Goal: Task Accomplishment & Management: Use online tool/utility

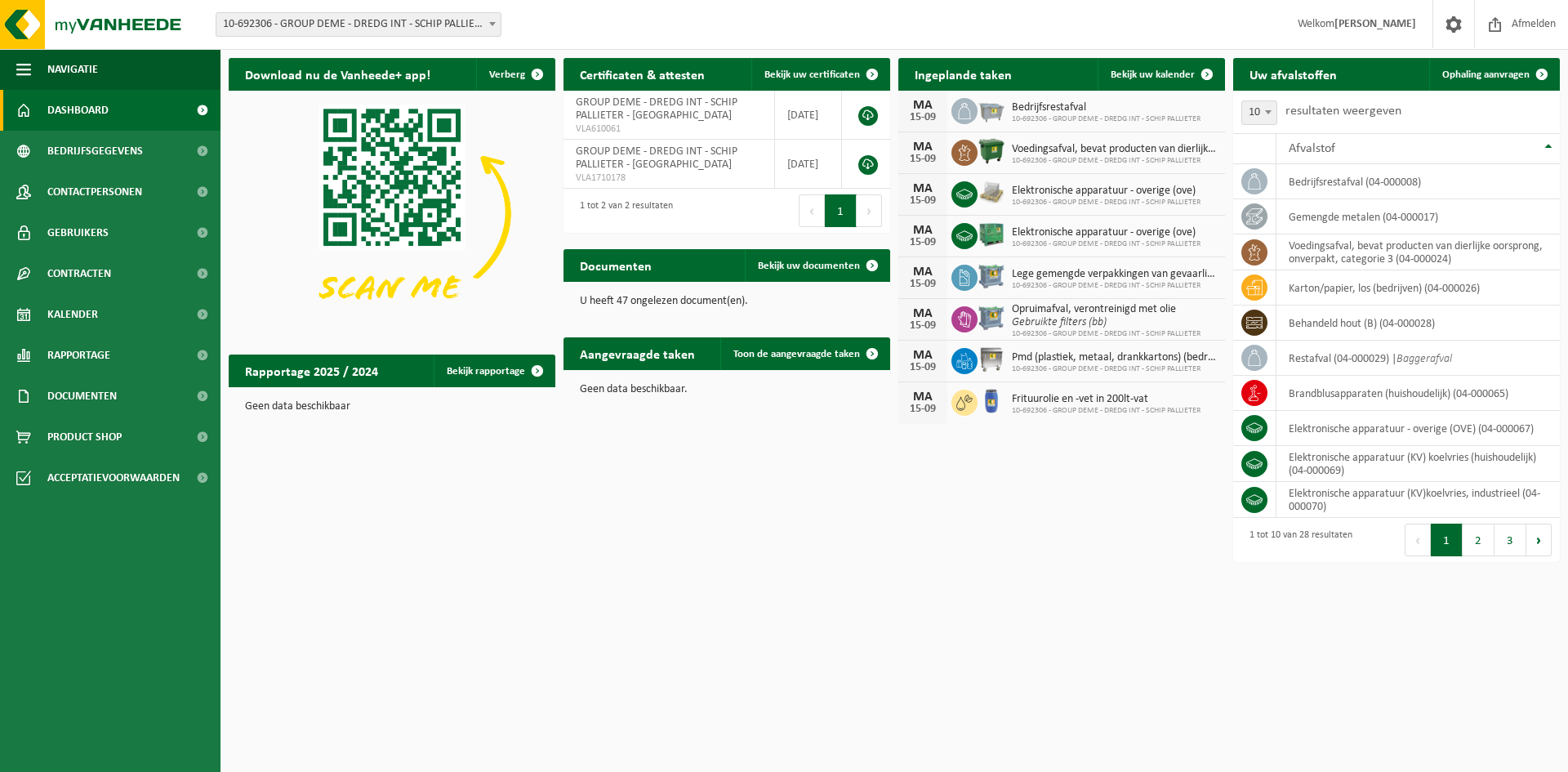
click at [492, 24] on b at bounding box center [492, 24] width 6 height 4
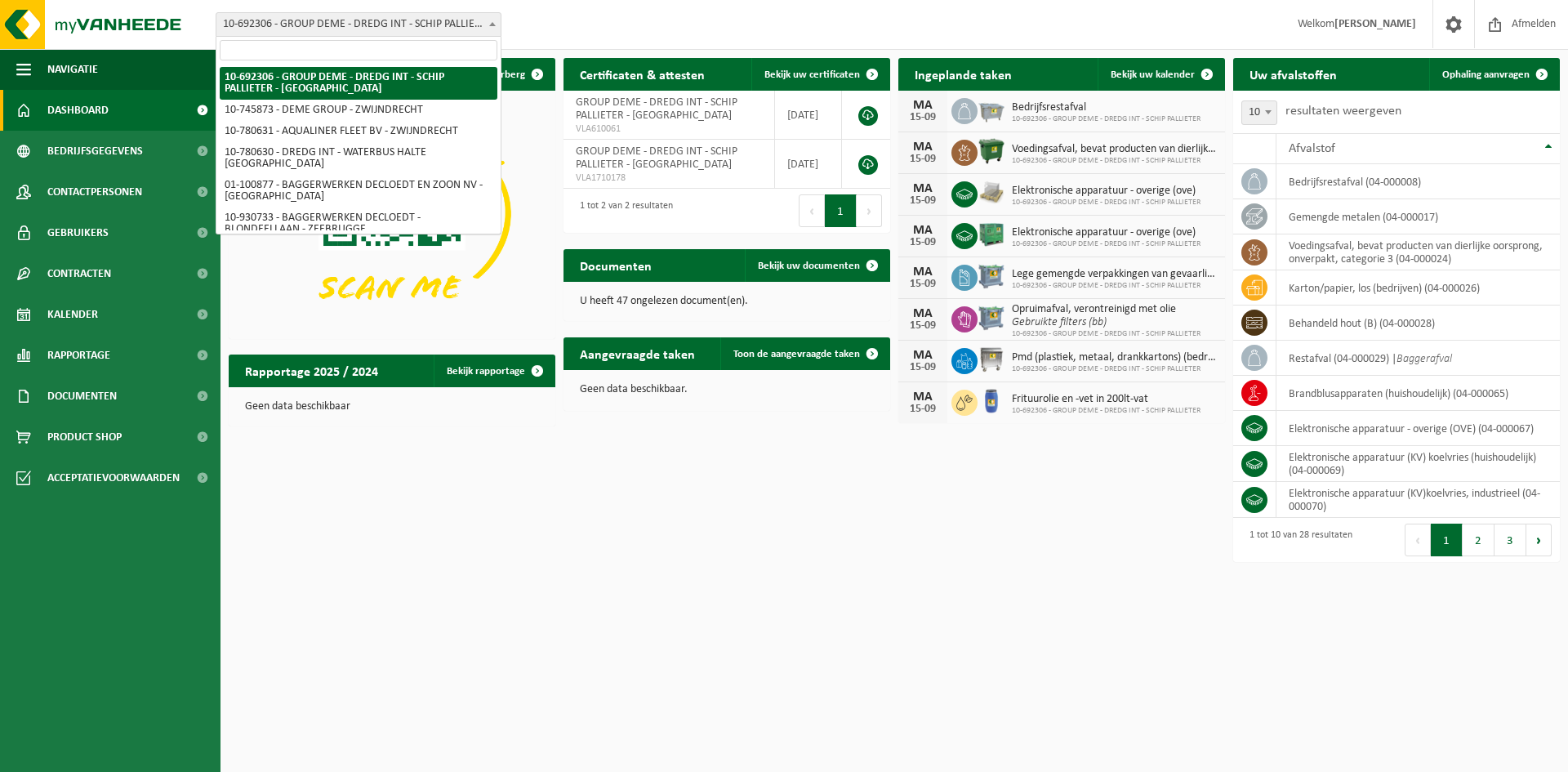
click at [380, 58] on input "search" at bounding box center [358, 50] width 277 height 20
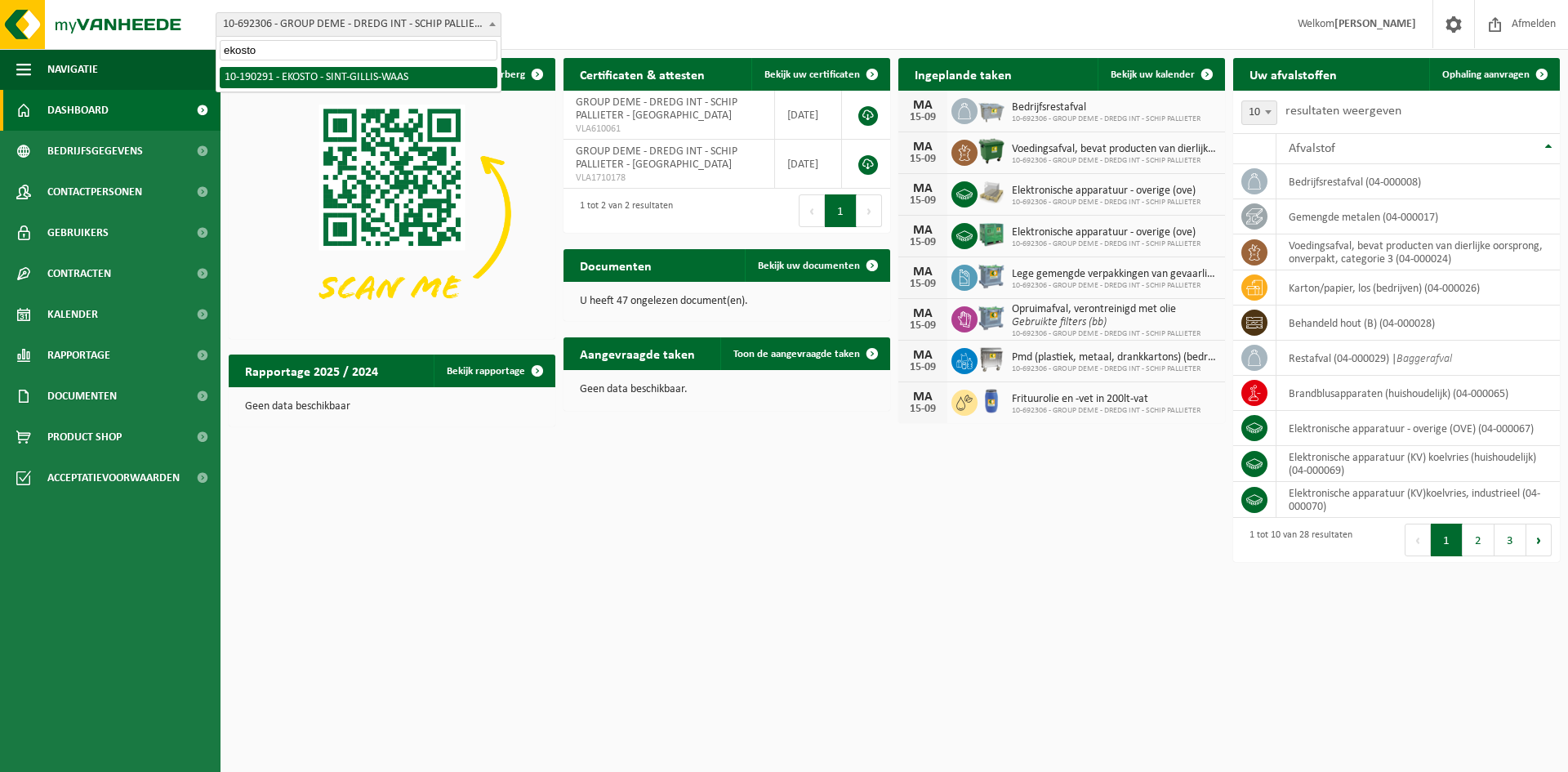
type input "ekosto"
select select "3021"
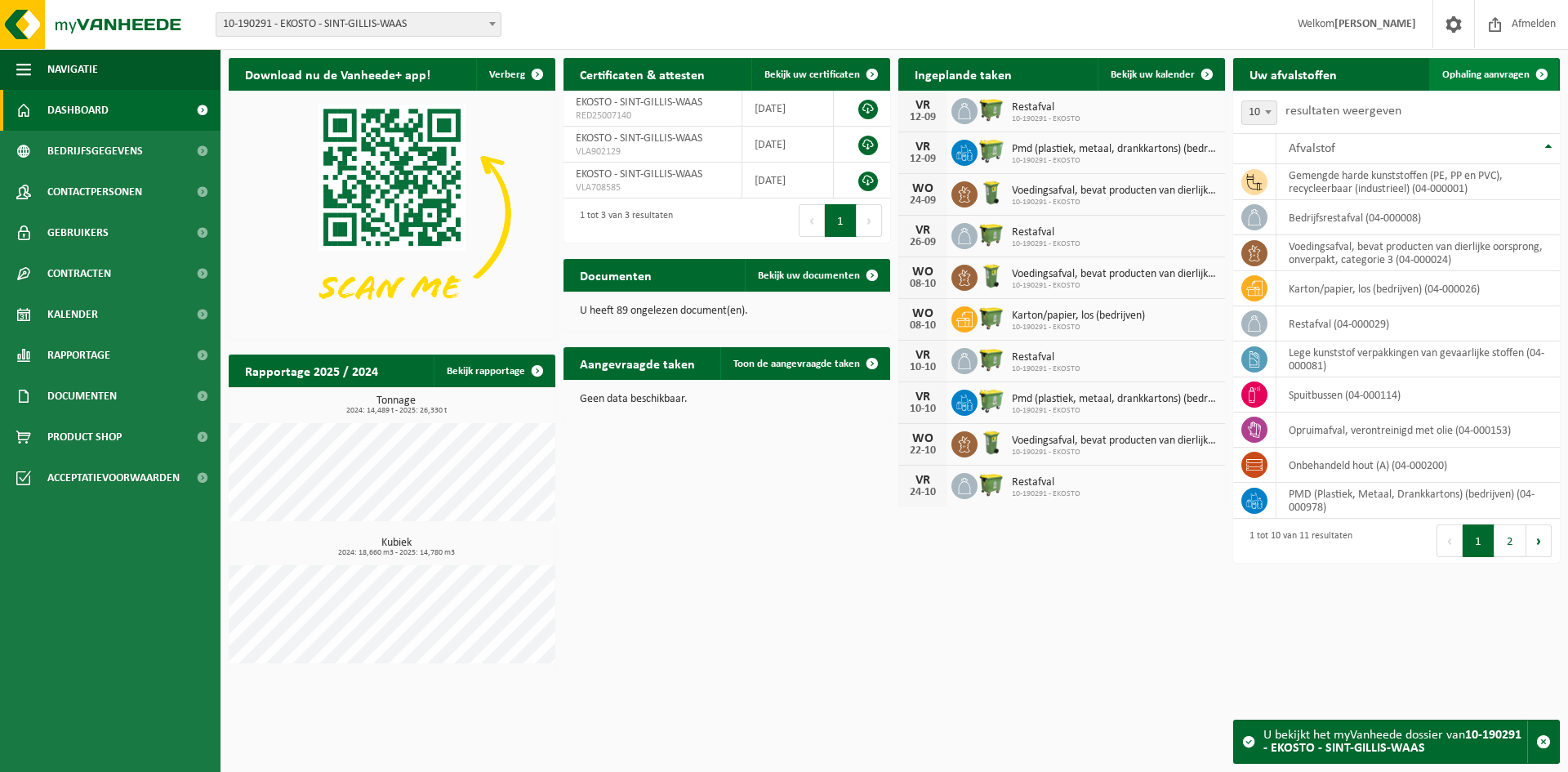
click at [1546, 69] on span at bounding box center [1541, 74] width 32 height 32
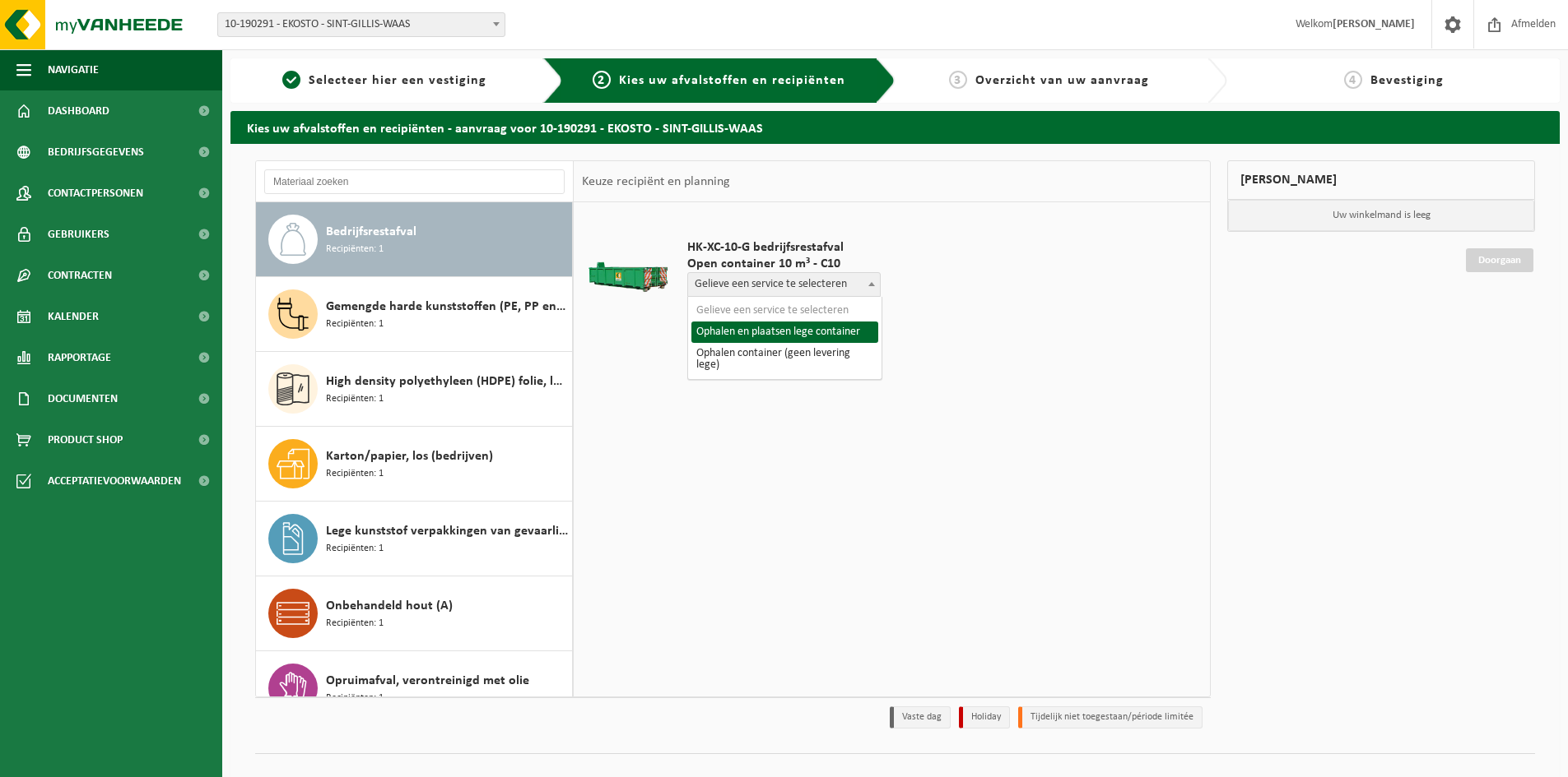
click at [870, 287] on span at bounding box center [872, 283] width 17 height 21
select select "P2PL-VEL-073051_HK-XC-10-GN-00_04-000008_46"
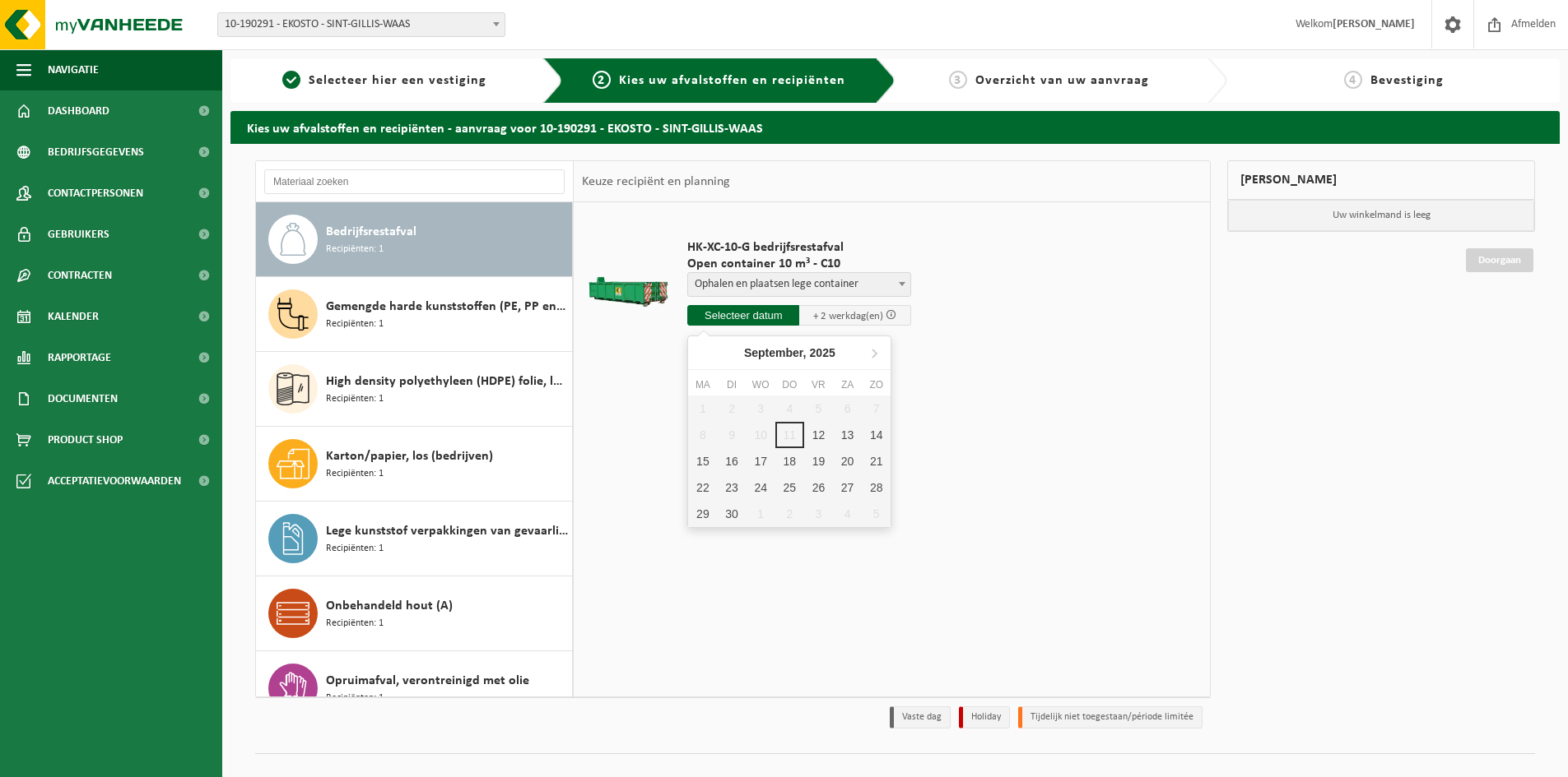
click at [764, 307] on input "text" at bounding box center [743, 316] width 112 height 20
click at [815, 434] on div "12" at bounding box center [818, 435] width 29 height 26
type input "Van 2025-09-12"
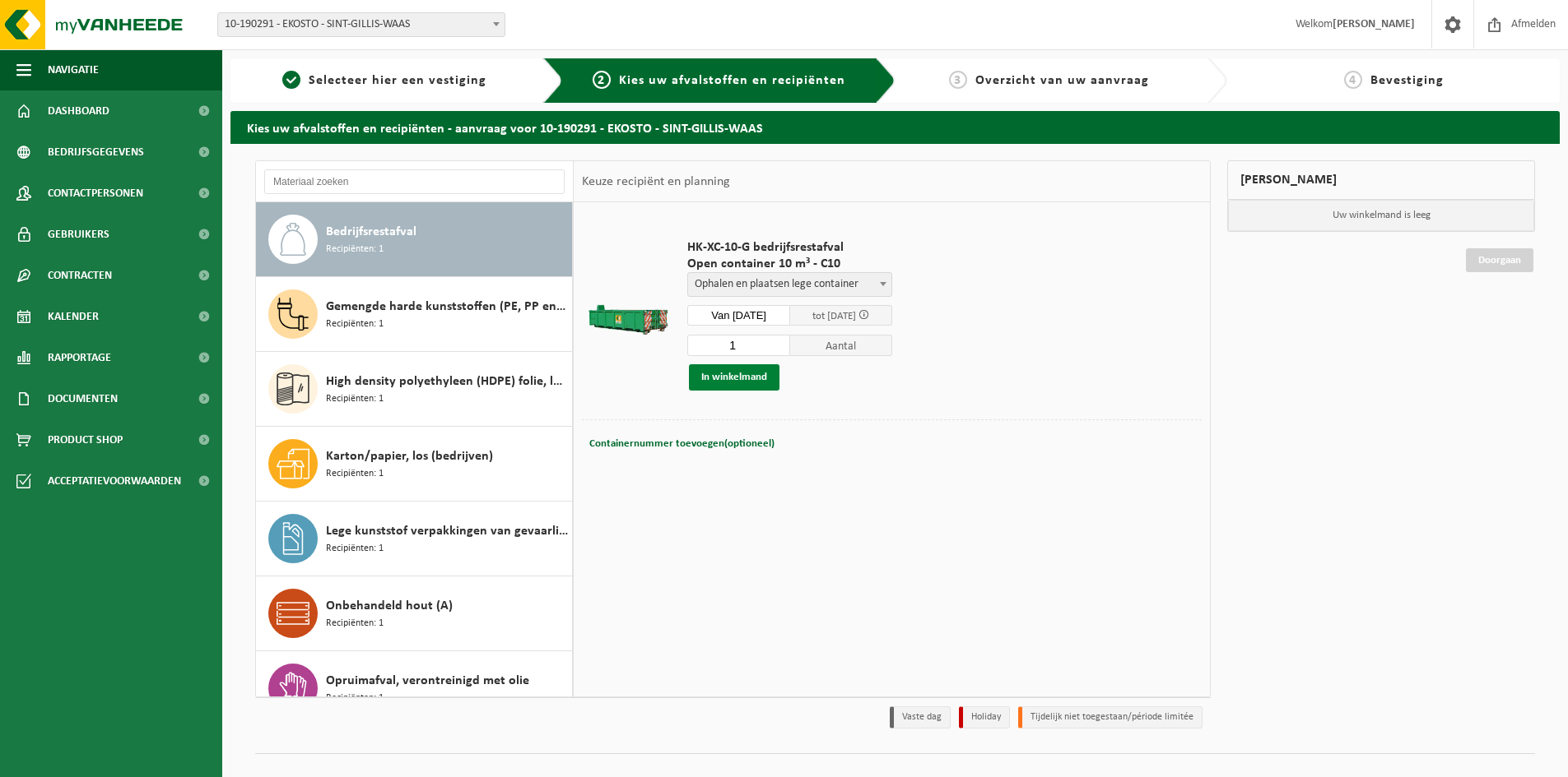
click at [754, 378] on button "In winkelmand" at bounding box center [734, 378] width 90 height 26
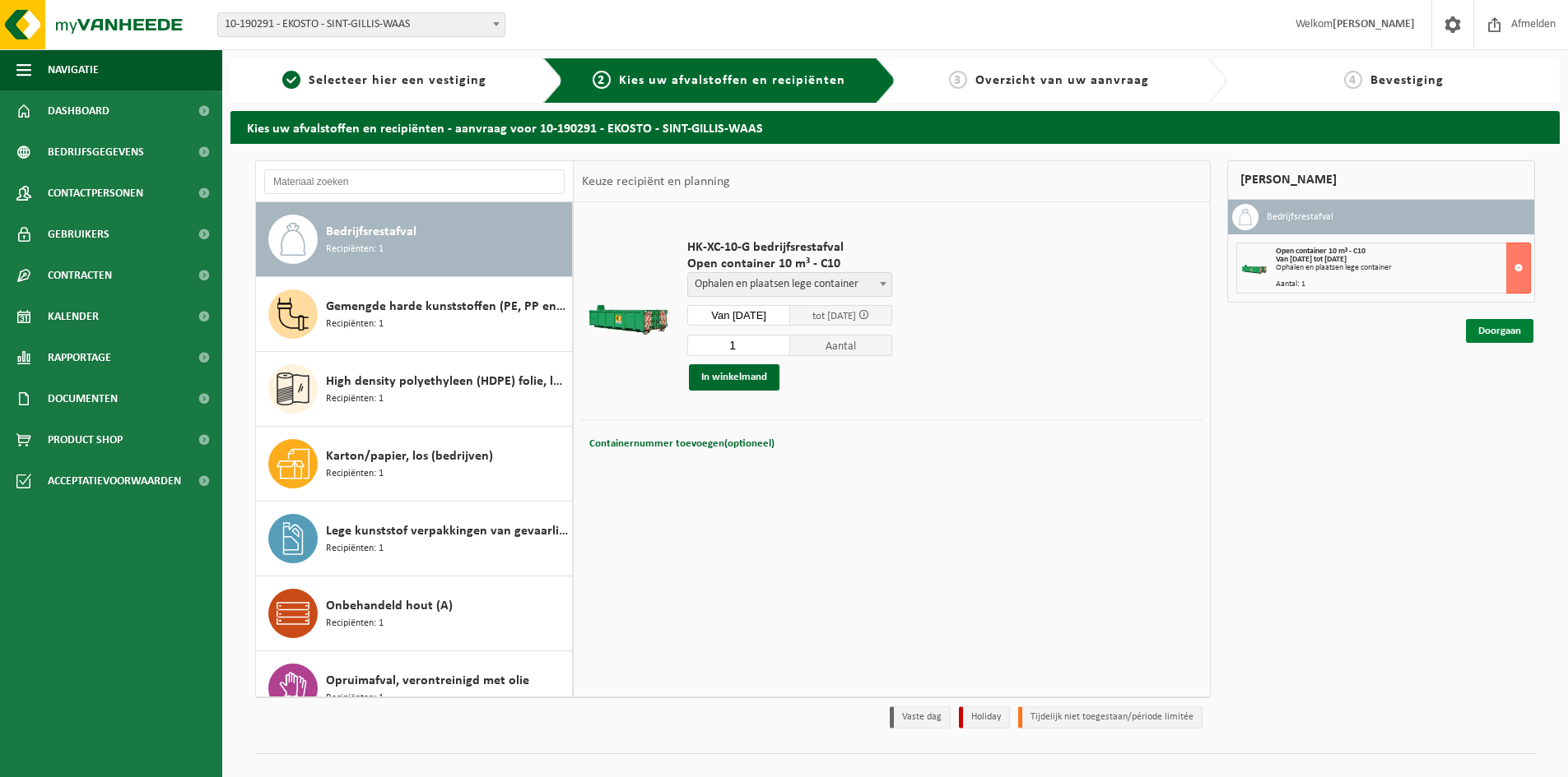
click at [1509, 330] on link "Doorgaan" at bounding box center [1499, 331] width 68 height 24
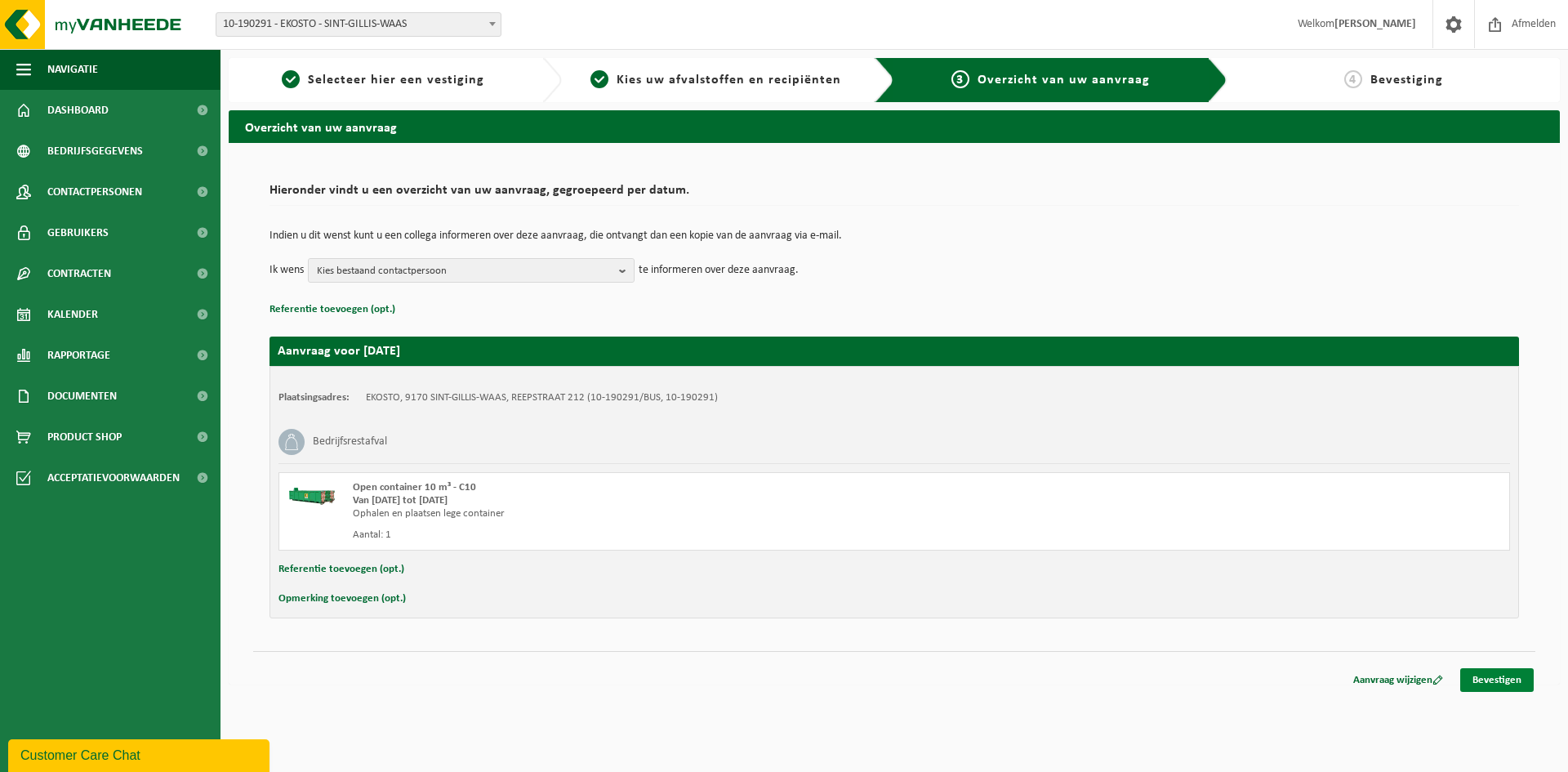
click at [1487, 679] on link "Bevestigen" at bounding box center [1498, 681] width 74 height 24
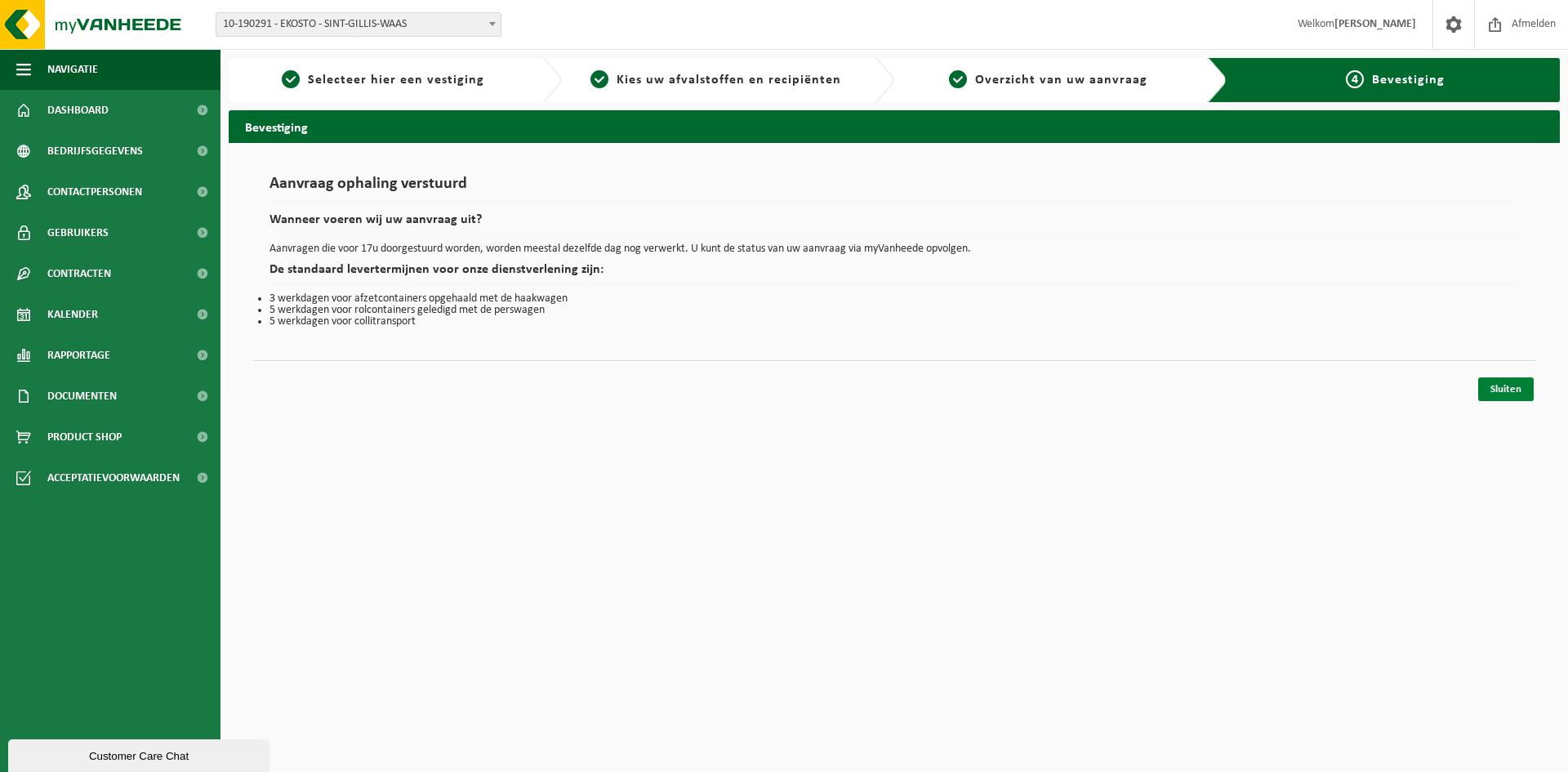
click at [1500, 386] on link "Sluiten" at bounding box center [1506, 389] width 55 height 24
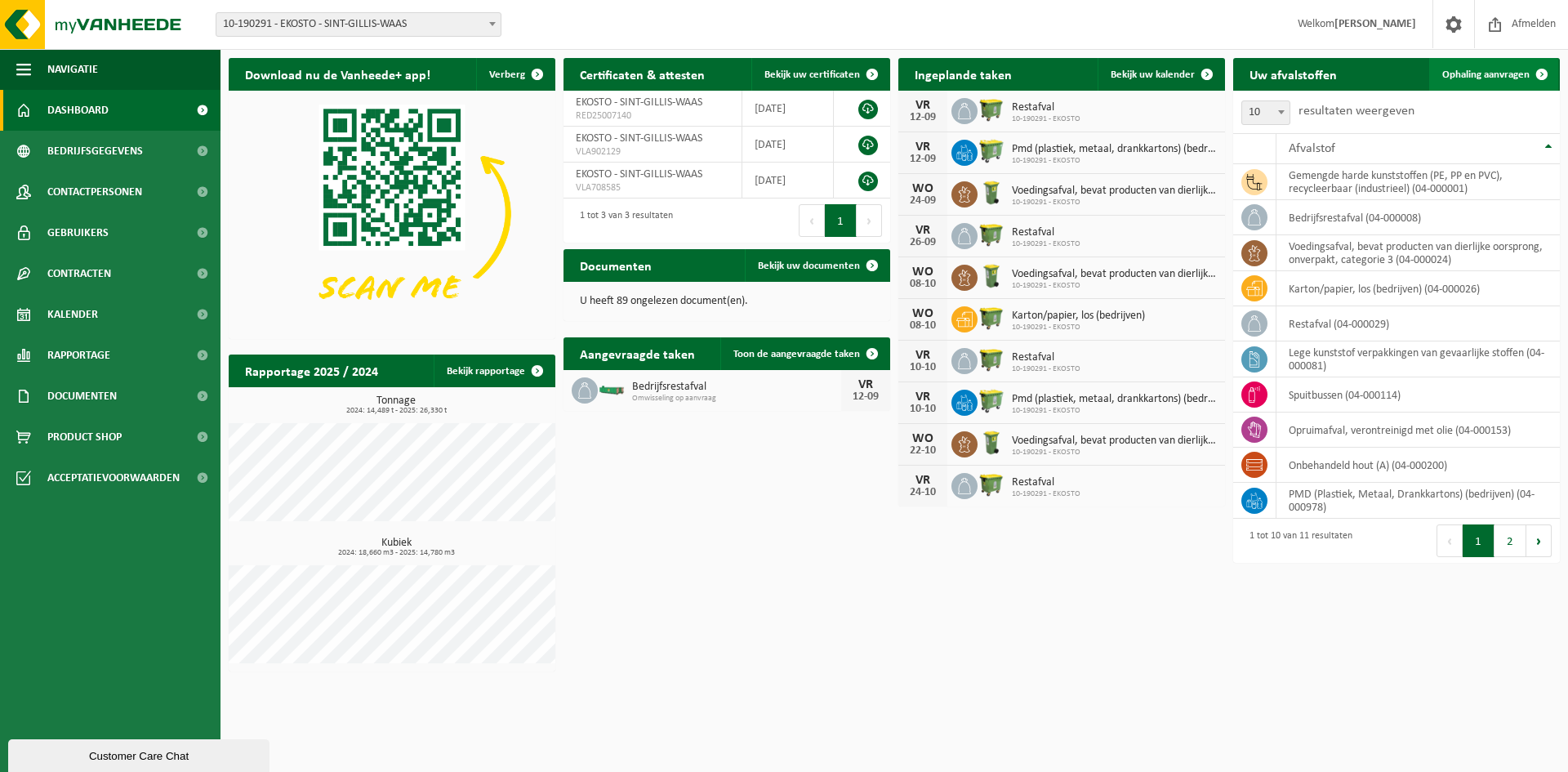
click at [1514, 75] on span "Ophaling aanvragen" at bounding box center [1486, 75] width 88 height 11
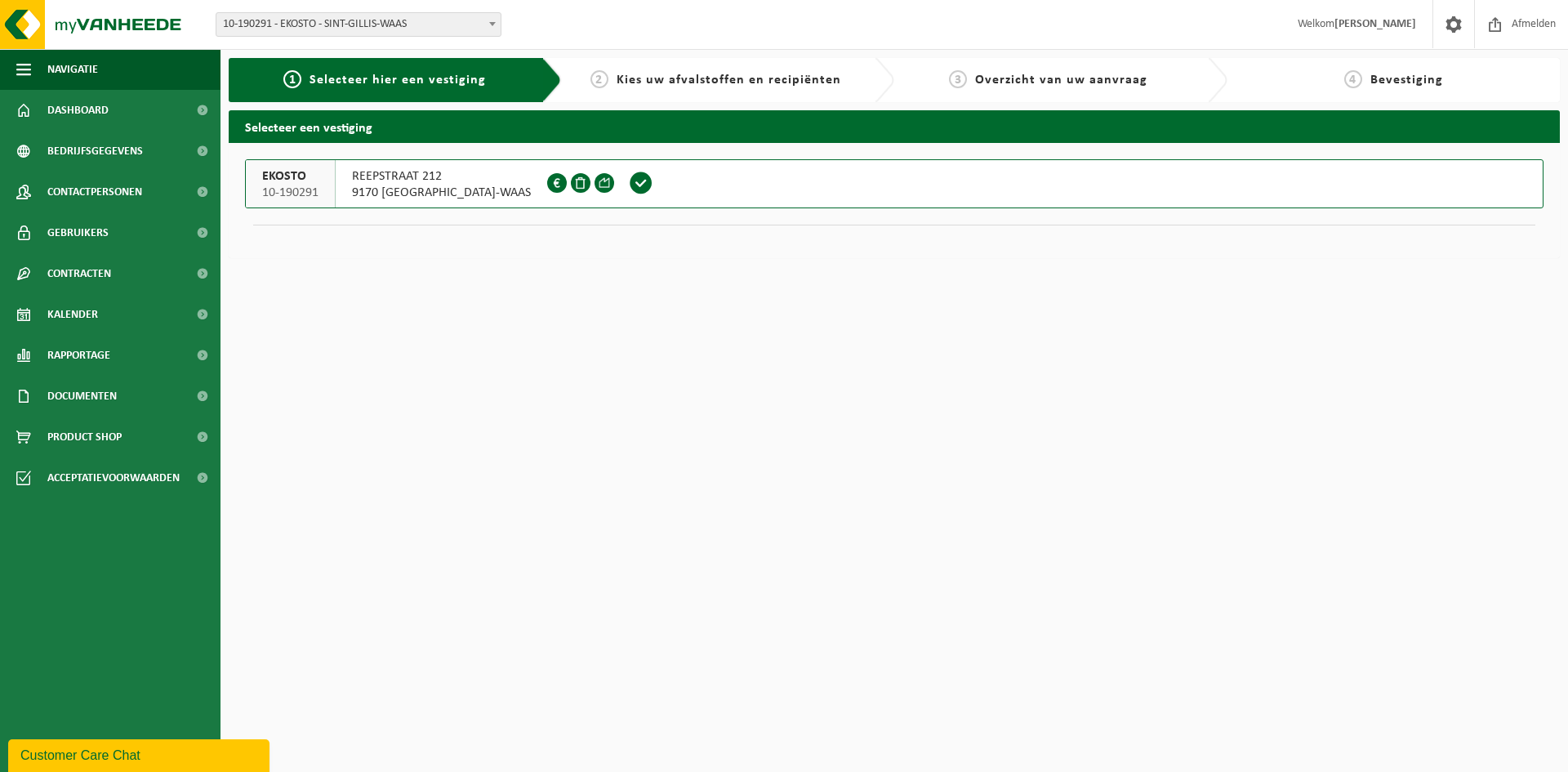
click at [359, 182] on span "REEPSTRAAT 212" at bounding box center [442, 177] width 179 height 17
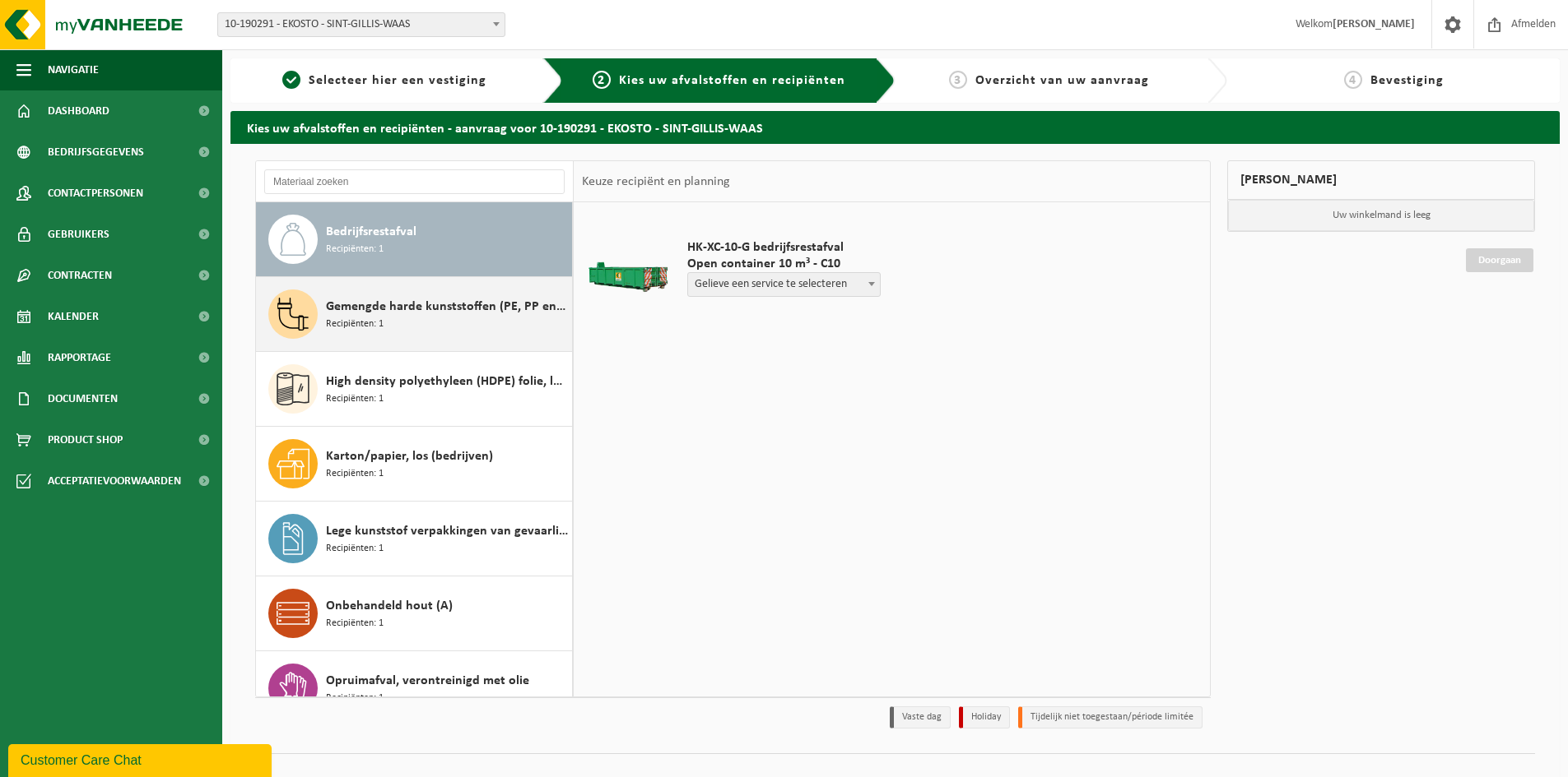
click at [400, 322] on div "Gemengde harde kunststoffen (PE, PP en PVC), recycleerbaar (industrieel) Recipi…" at bounding box center [447, 314] width 242 height 49
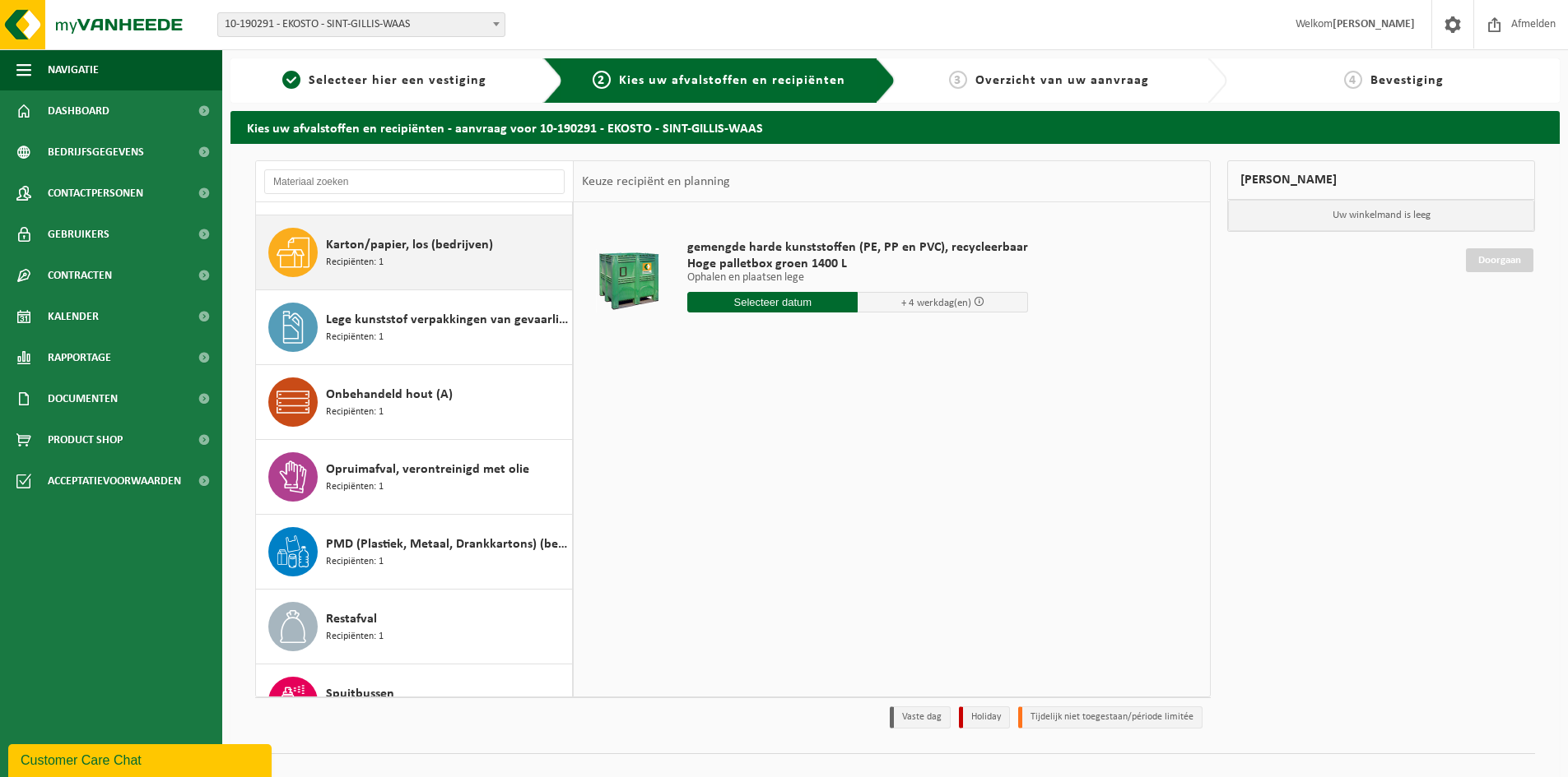
scroll to position [240, 0]
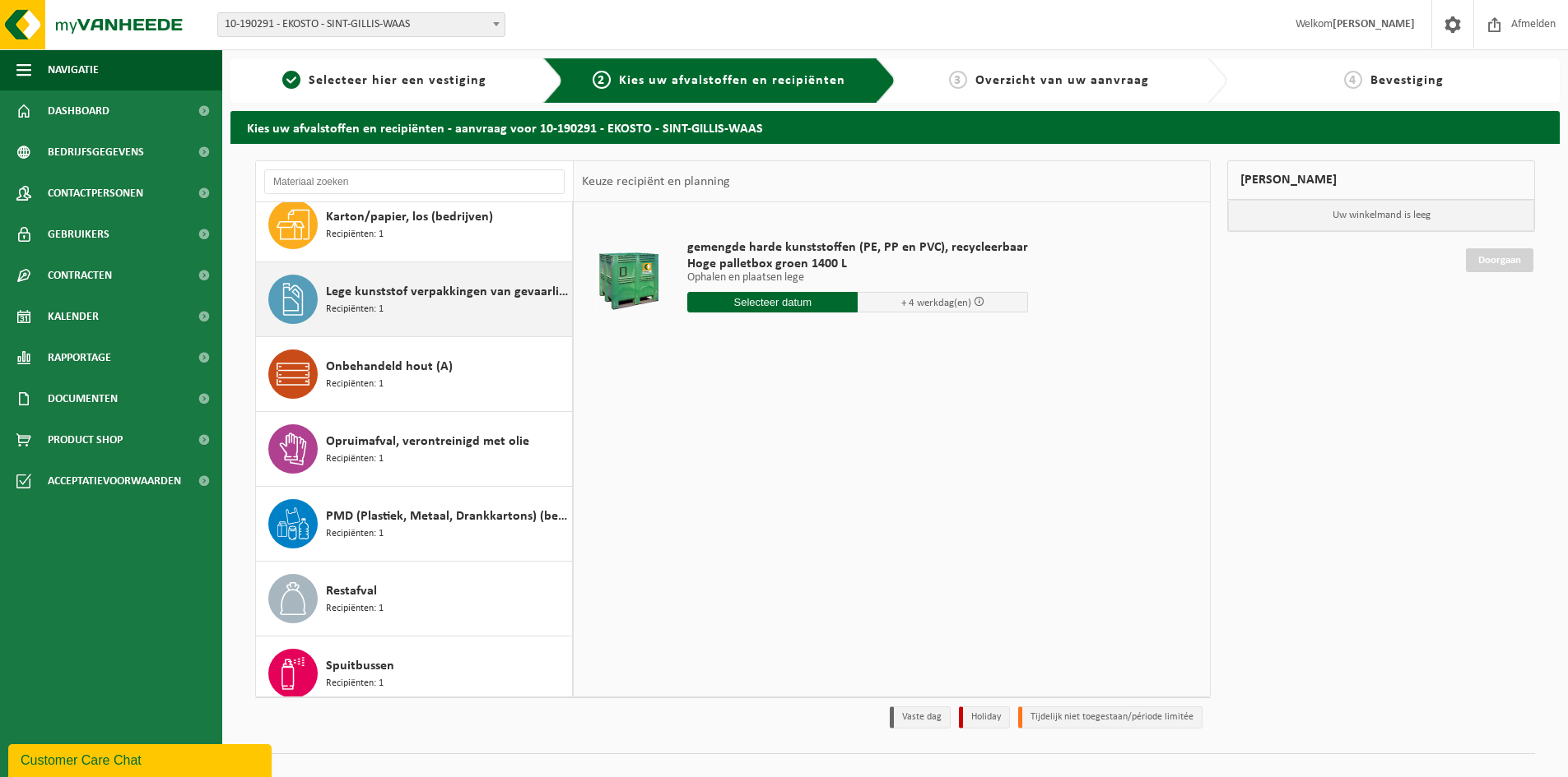
click at [411, 309] on div "Lege kunststof verpakkingen van gevaarlijke stoffen Recipiënten: 1" at bounding box center [447, 299] width 242 height 49
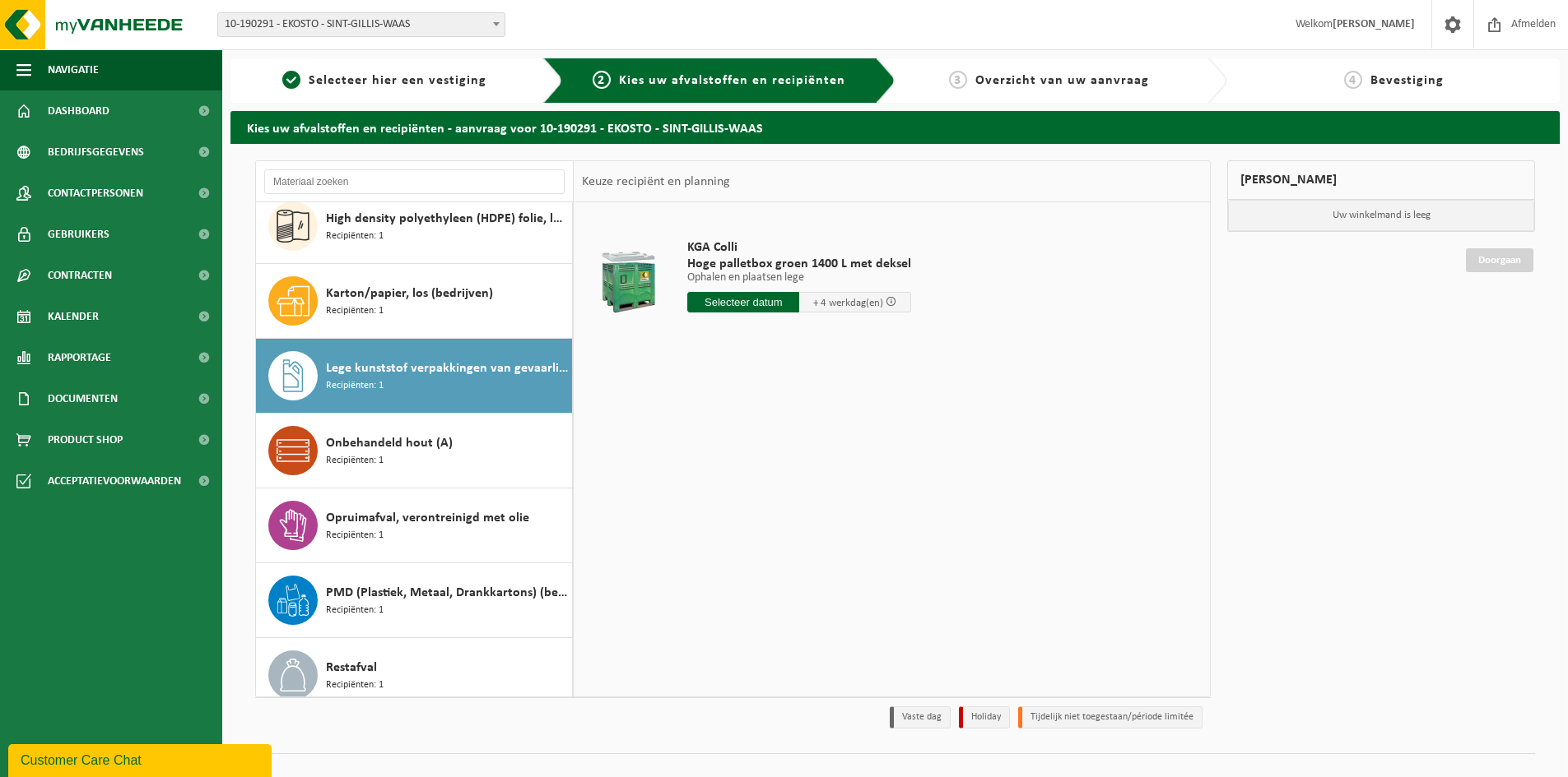
scroll to position [0, 0]
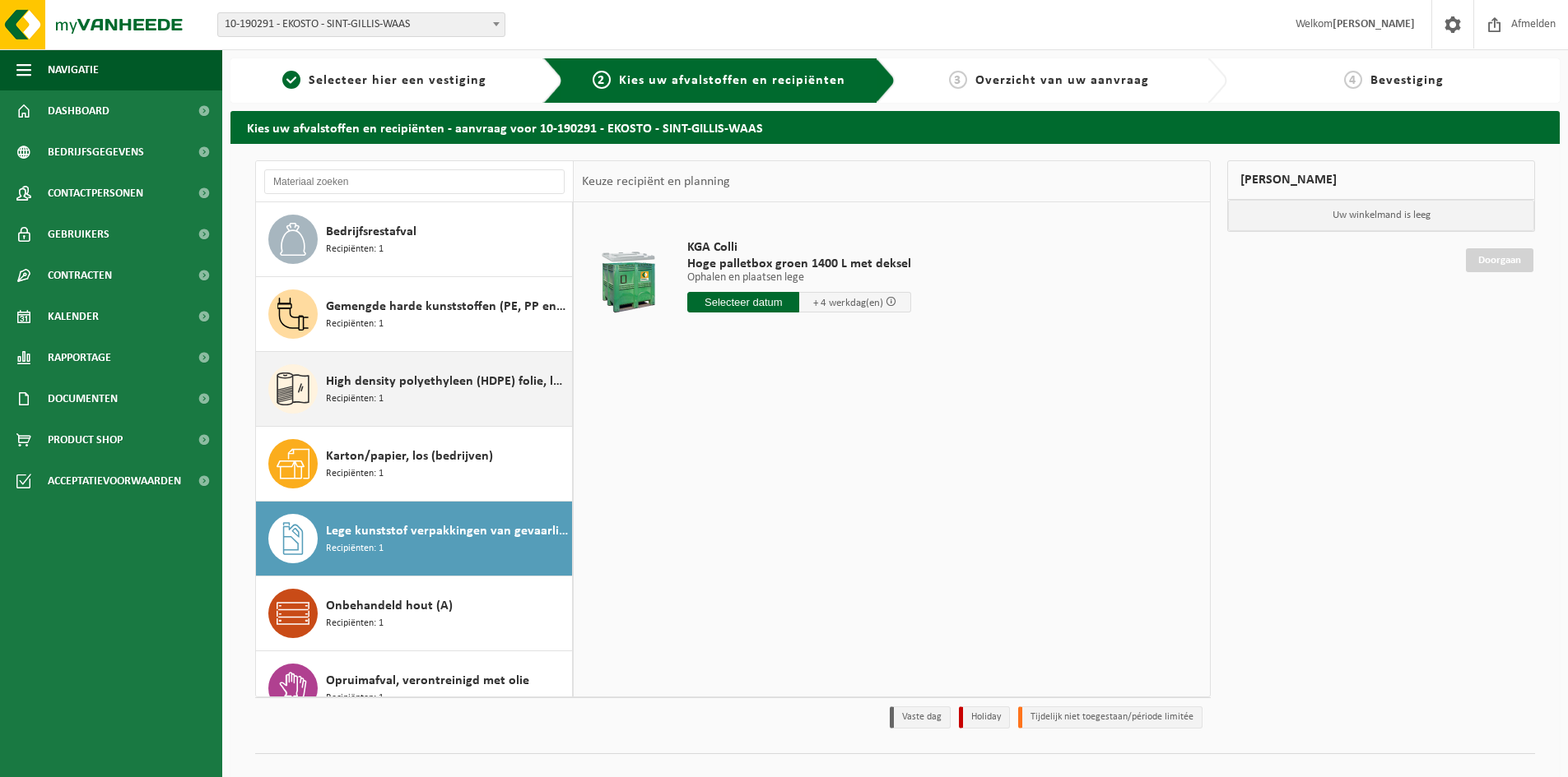
click at [407, 380] on span "High density polyethyleen (HDPE) folie, los, gekleurd" at bounding box center [447, 382] width 242 height 19
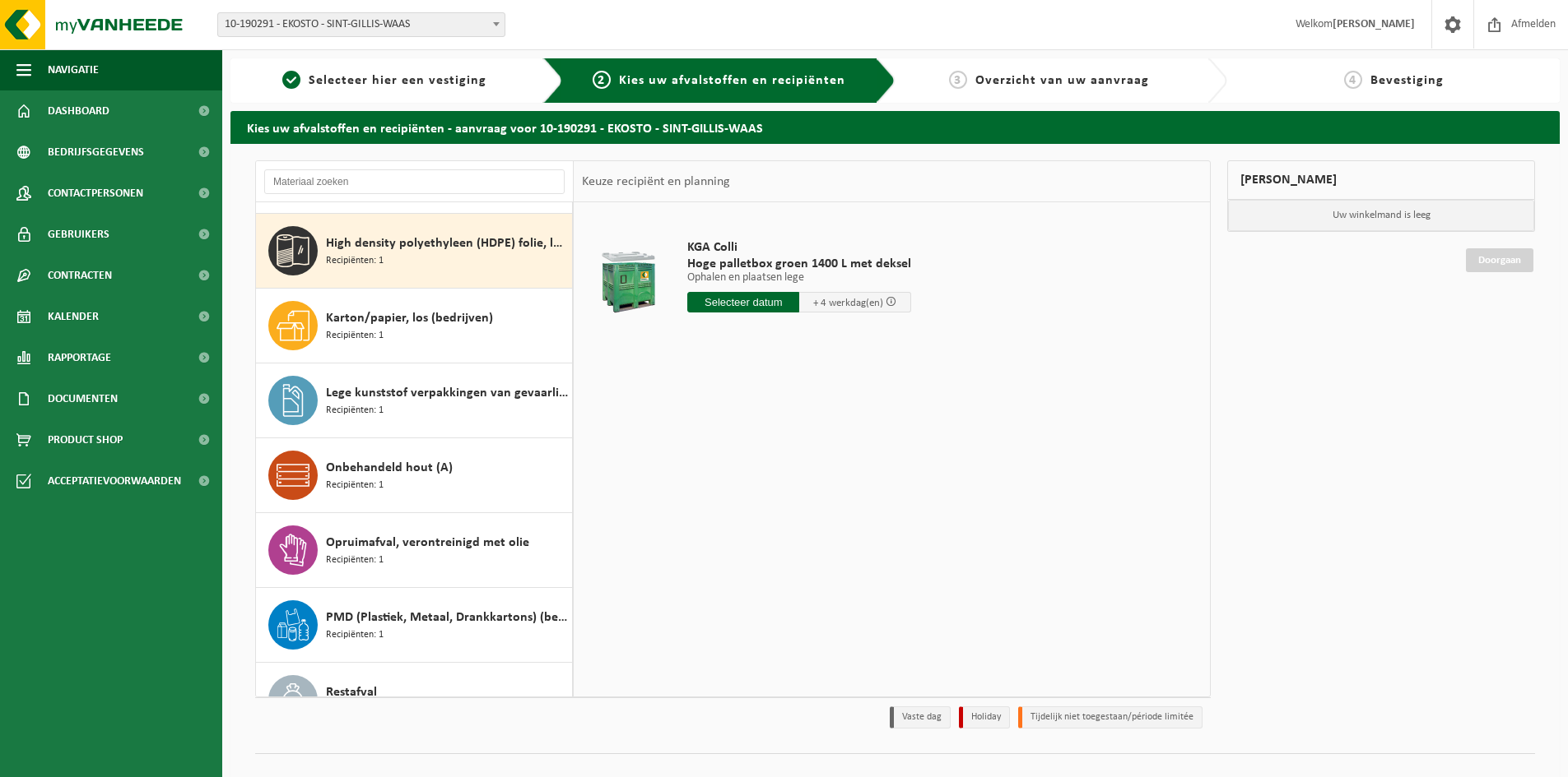
scroll to position [149, 0]
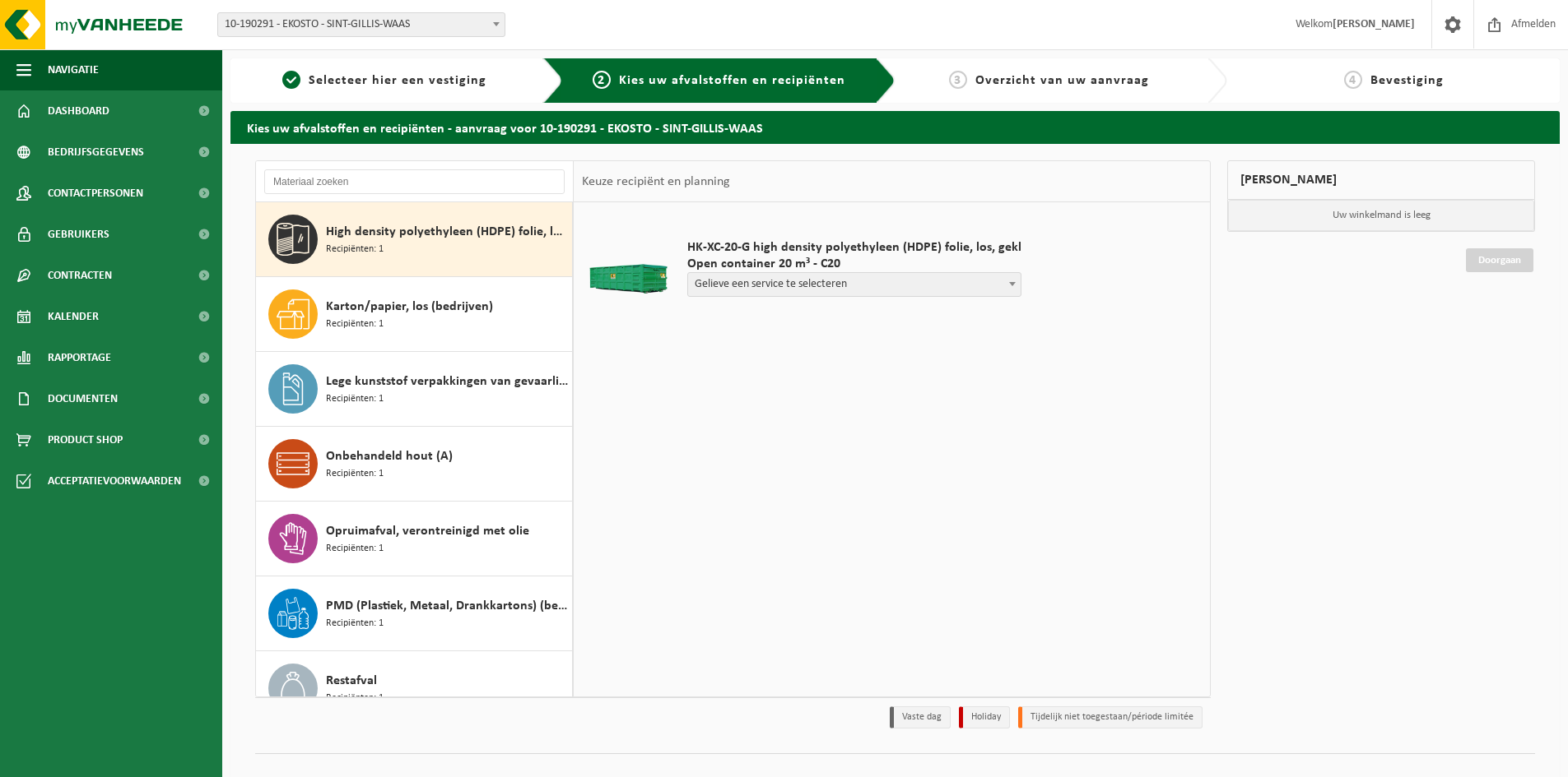
click at [1009, 284] on span at bounding box center [1013, 283] width 17 height 21
select select "P2PL-VEL-071382_HK-XC-20-GN-00_04-001896_46"
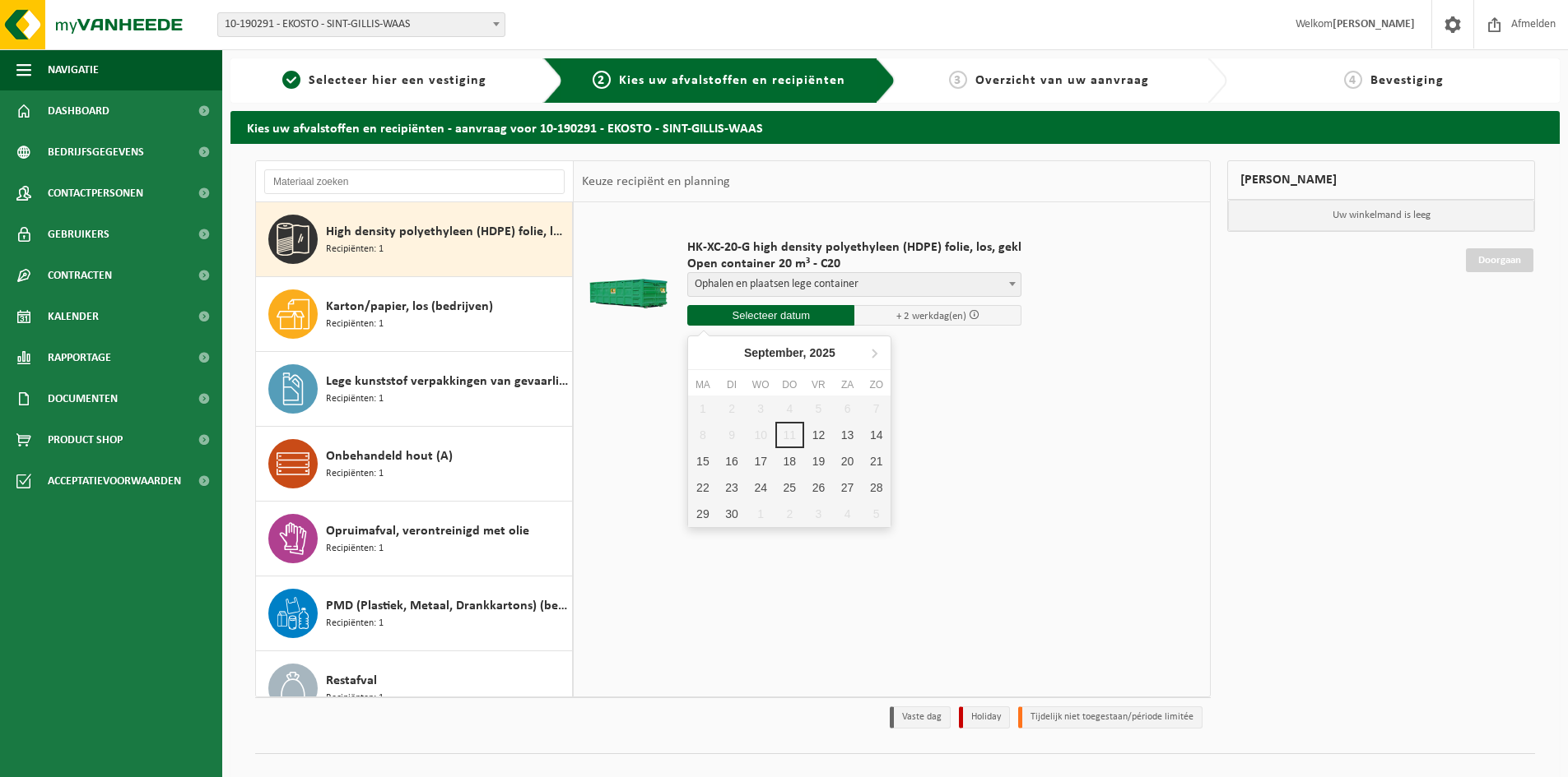
click at [791, 314] on input "text" at bounding box center [771, 316] width 167 height 20
click at [817, 433] on div "12" at bounding box center [818, 435] width 29 height 26
type input "Van 2025-09-12"
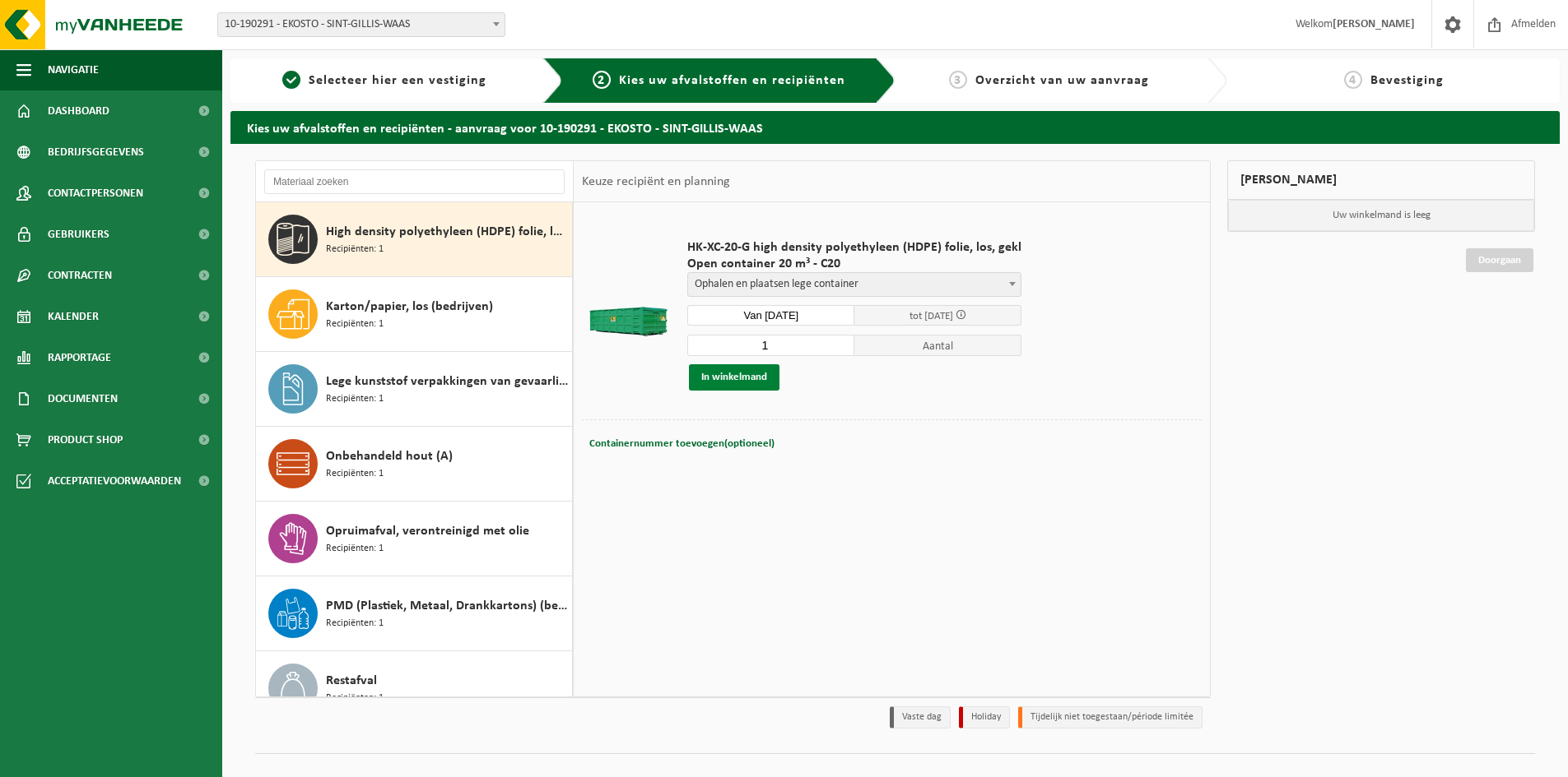
click at [738, 365] on button "In winkelmand" at bounding box center [734, 378] width 90 height 26
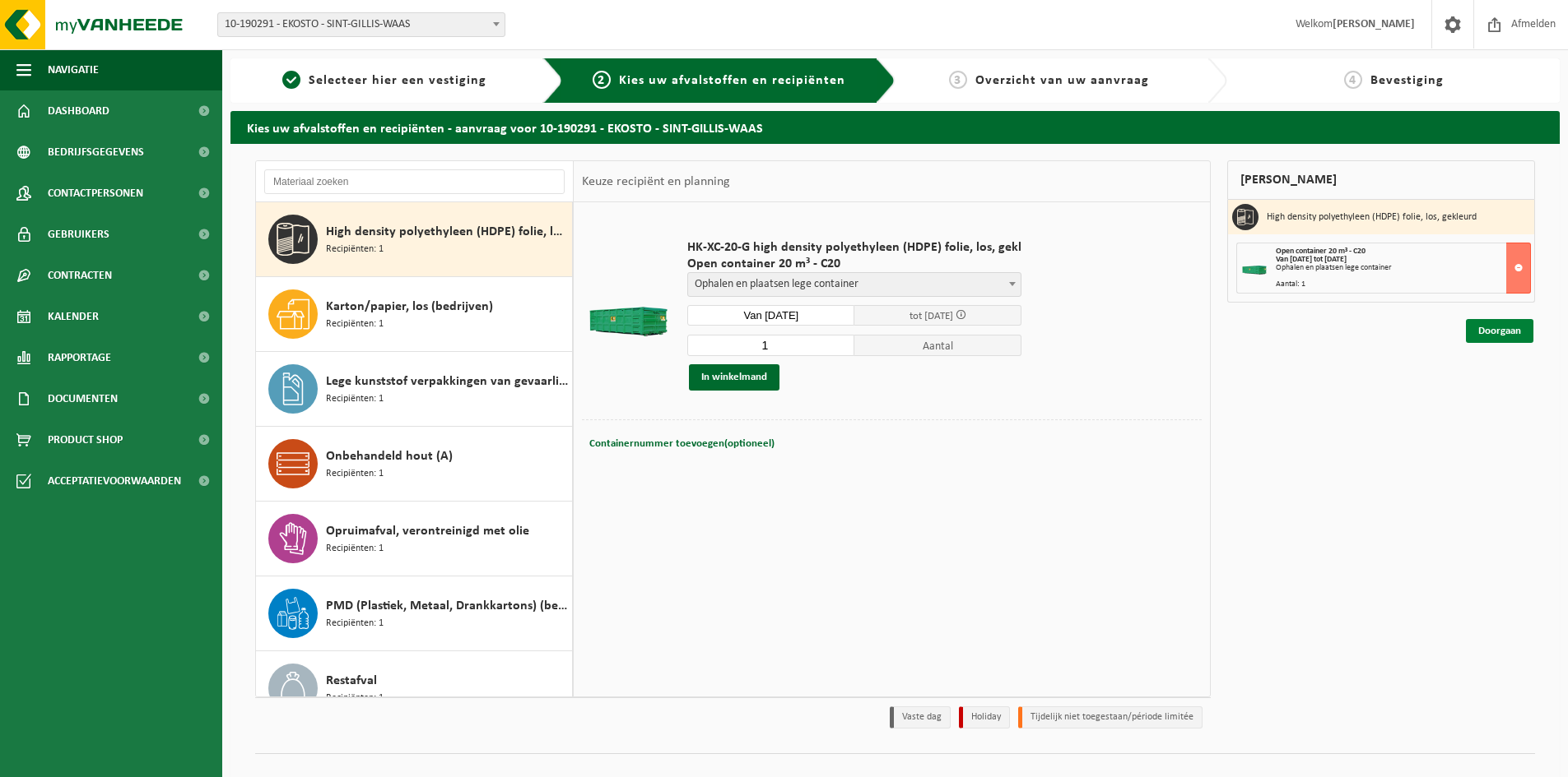
click at [1504, 322] on link "Doorgaan" at bounding box center [1499, 331] width 68 height 24
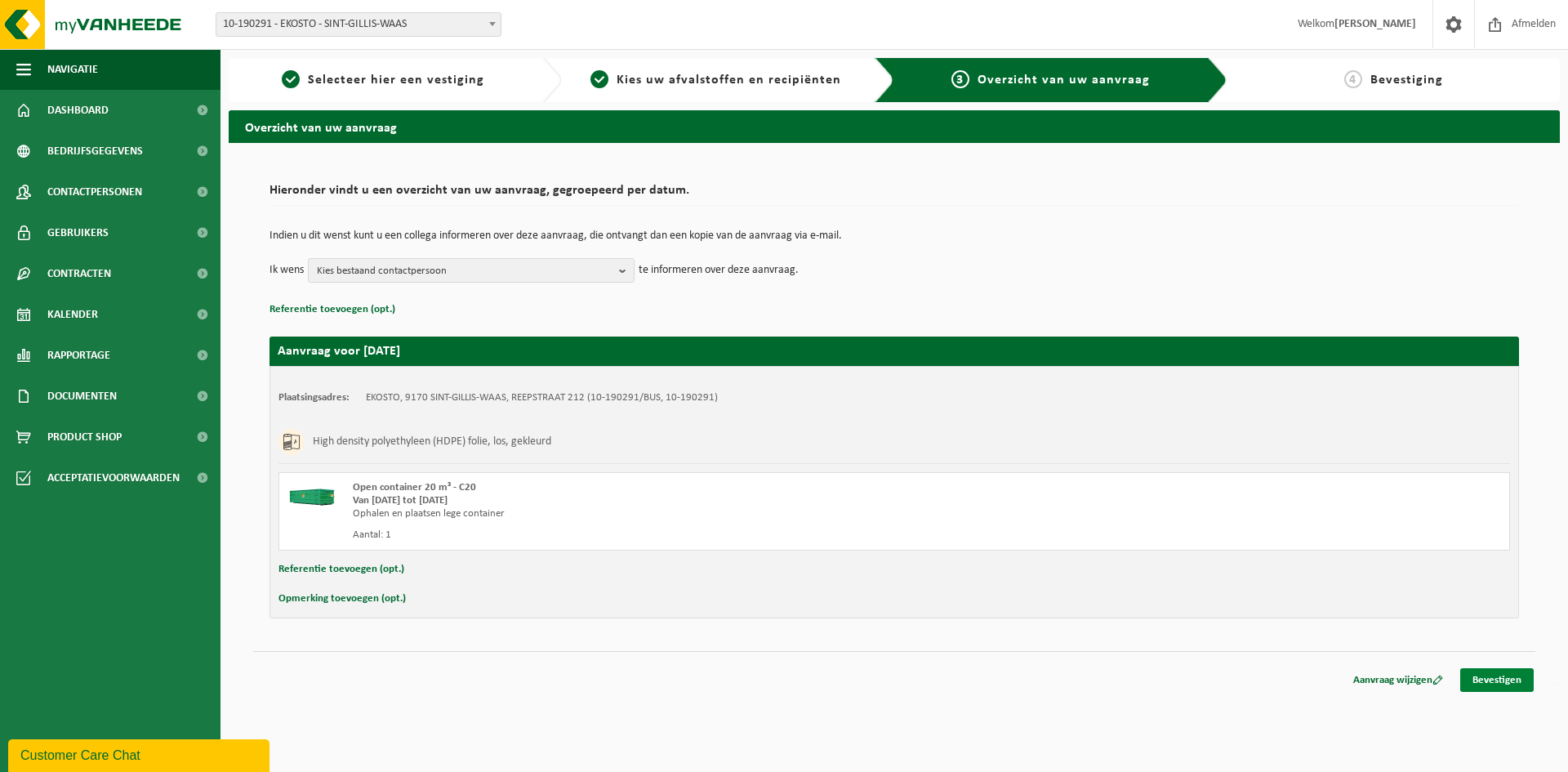
click at [1501, 683] on link "Bevestigen" at bounding box center [1498, 681] width 74 height 24
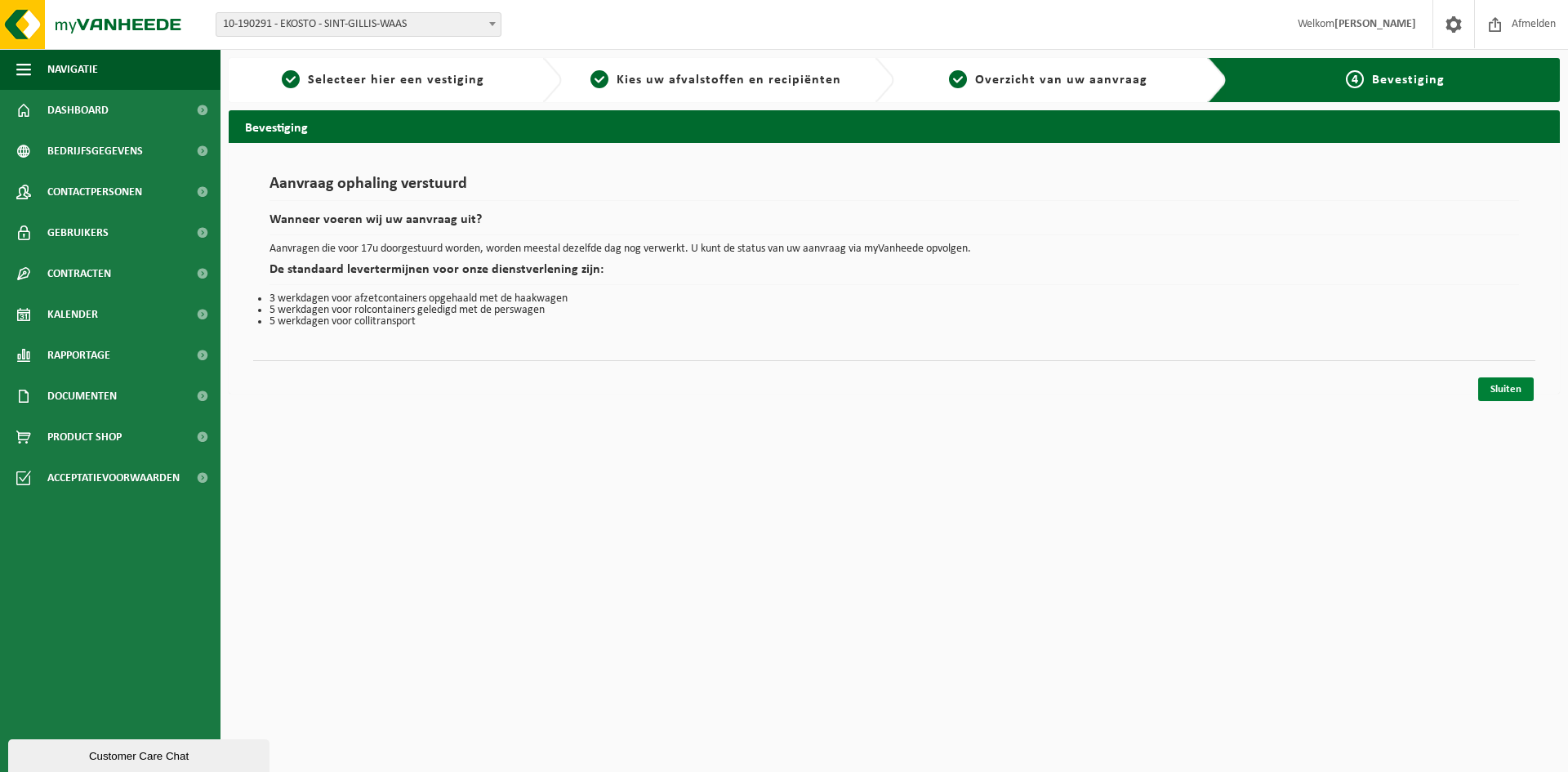
click at [1519, 386] on link "Sluiten" at bounding box center [1506, 389] width 55 height 24
